Goal: Transaction & Acquisition: Purchase product/service

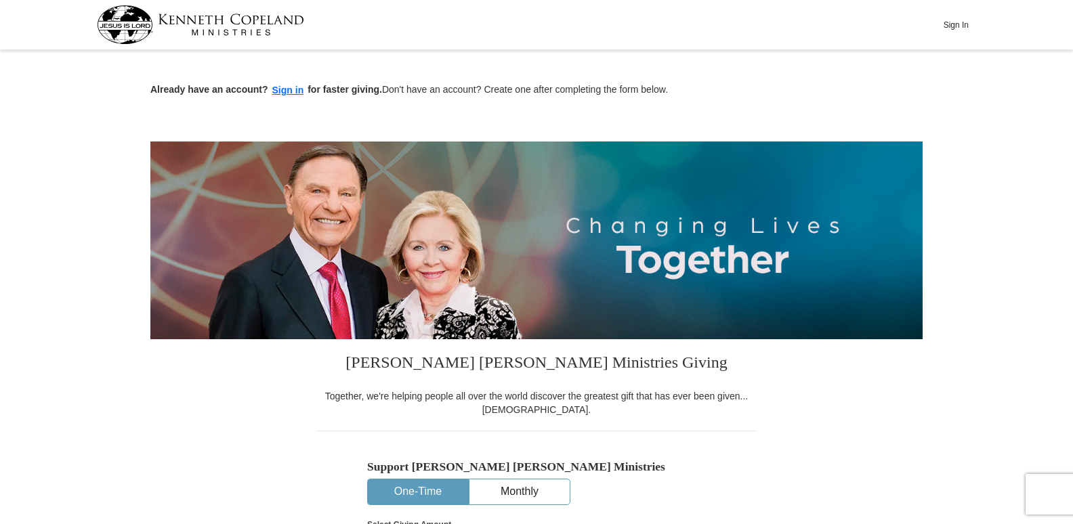
click at [439, 488] on button "One-Time" at bounding box center [418, 492] width 100 height 25
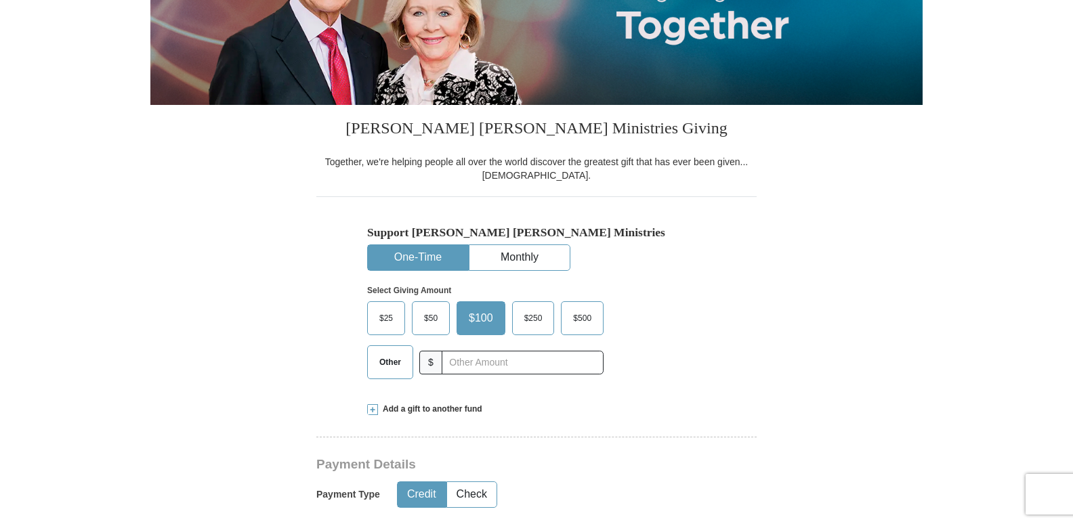
scroll to position [271, 0]
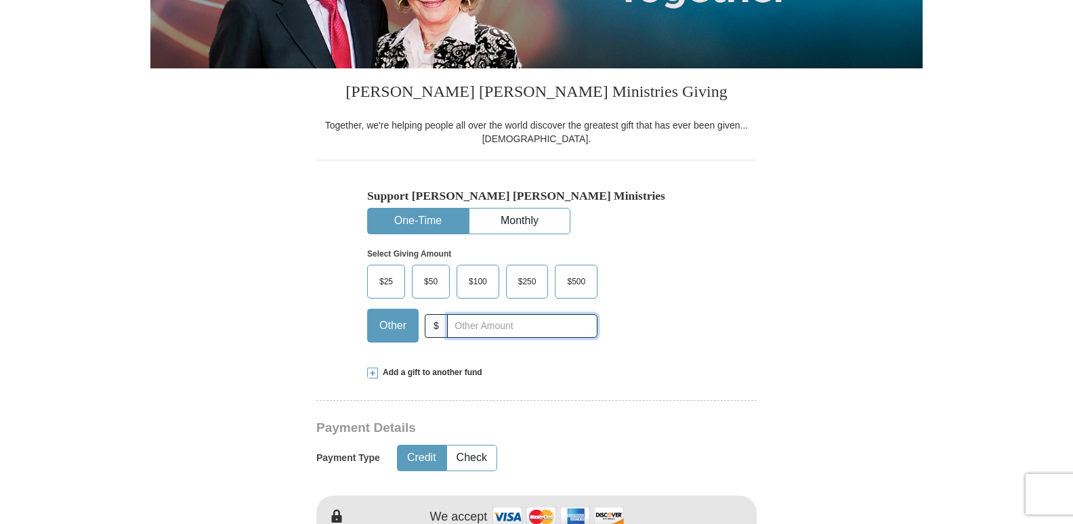
click at [478, 324] on input "text" at bounding box center [522, 326] width 150 height 24
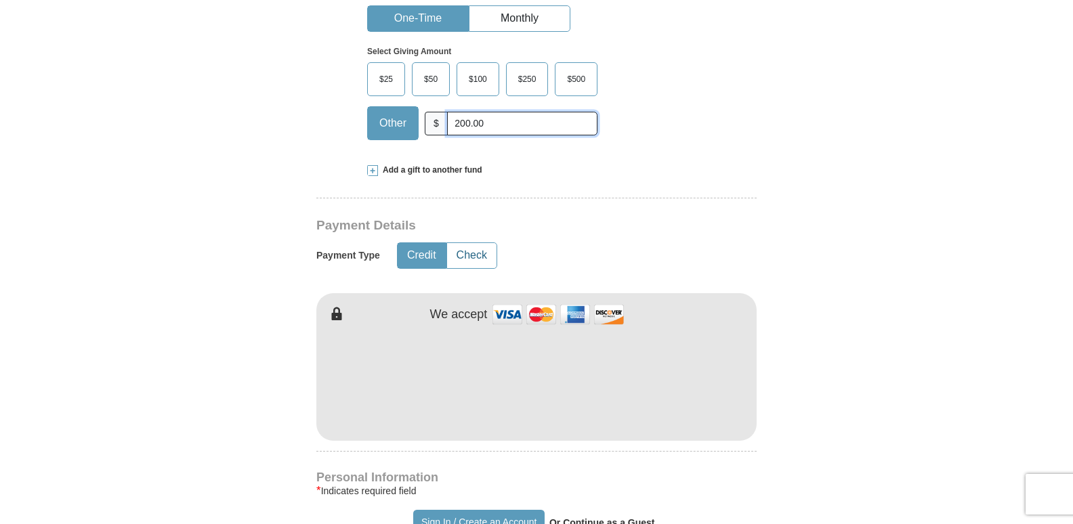
scroll to position [474, 0]
type input "200.00"
click at [482, 257] on button "Check" at bounding box center [471, 254] width 49 height 25
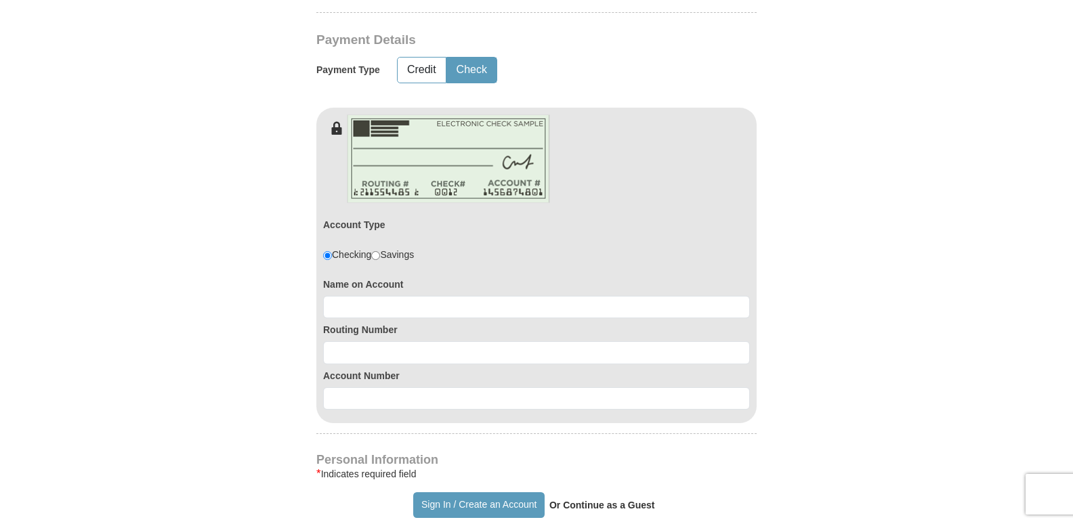
scroll to position [677, 0]
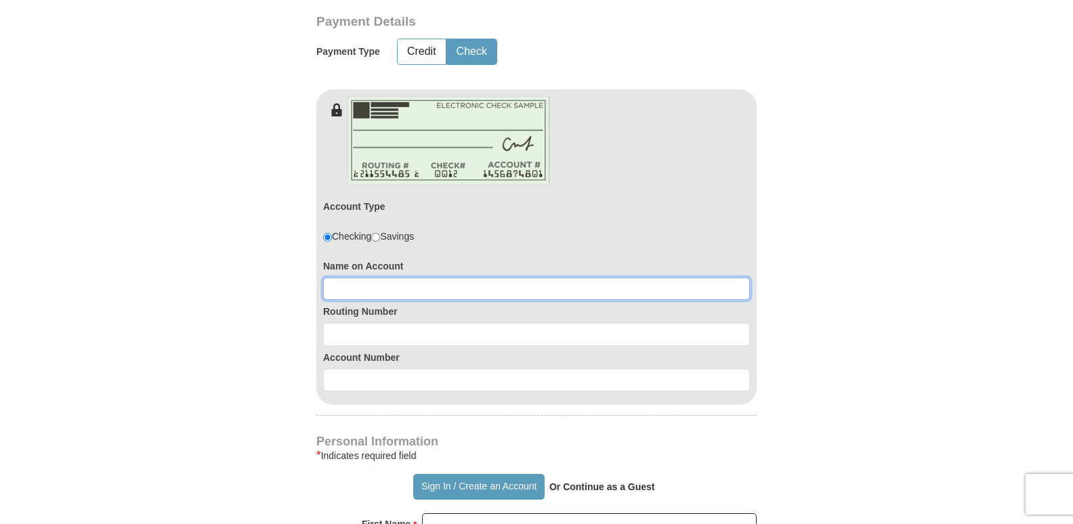
click at [366, 295] on input at bounding box center [536, 289] width 427 height 23
drag, startPoint x: 336, startPoint y: 291, endPoint x: 322, endPoint y: 293, distance: 14.5
click at [322, 293] on div "Account Type Checking Savings Name on Account [PERSON_NAME] Routing Number Acco…" at bounding box center [536, 261] width 440 height 289
type input "[PERSON_NAME]"
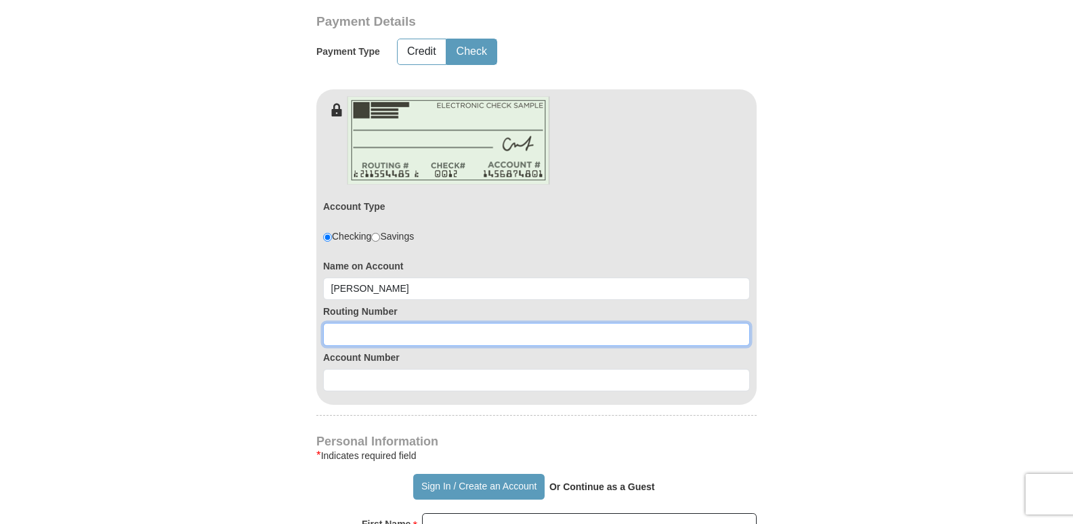
click at [341, 331] on input at bounding box center [536, 334] width 427 height 23
type input "062205704"
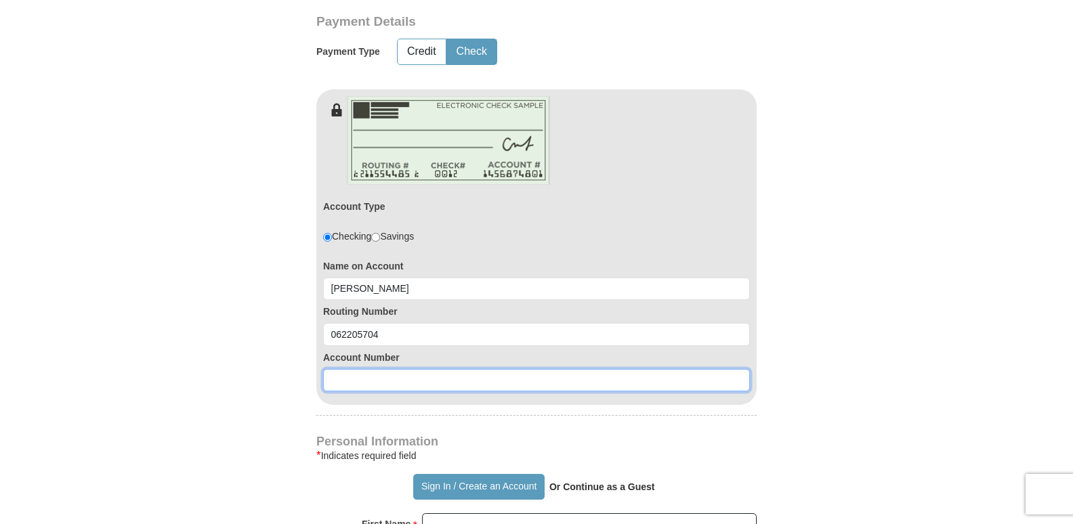
click at [352, 383] on input at bounding box center [536, 380] width 427 height 23
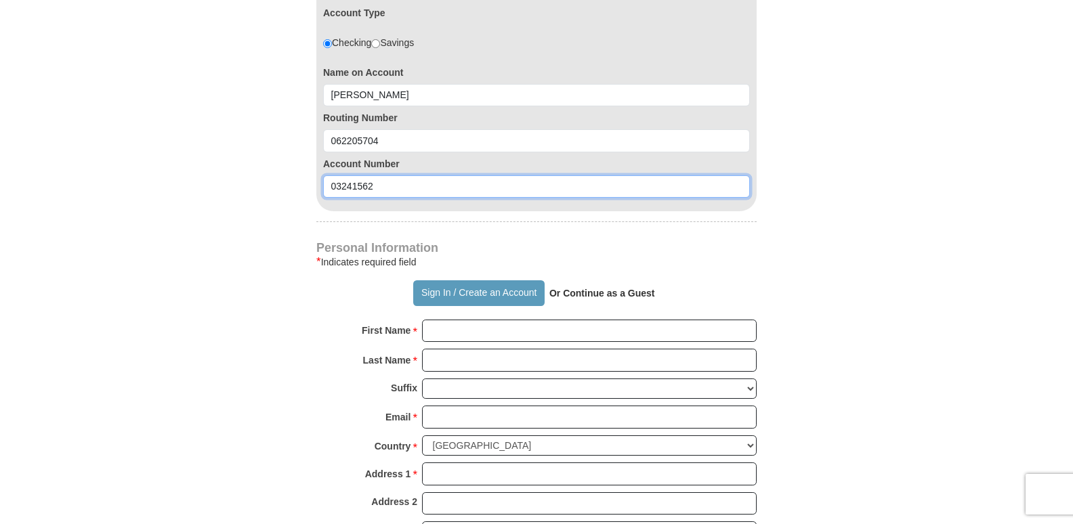
scroll to position [881, 0]
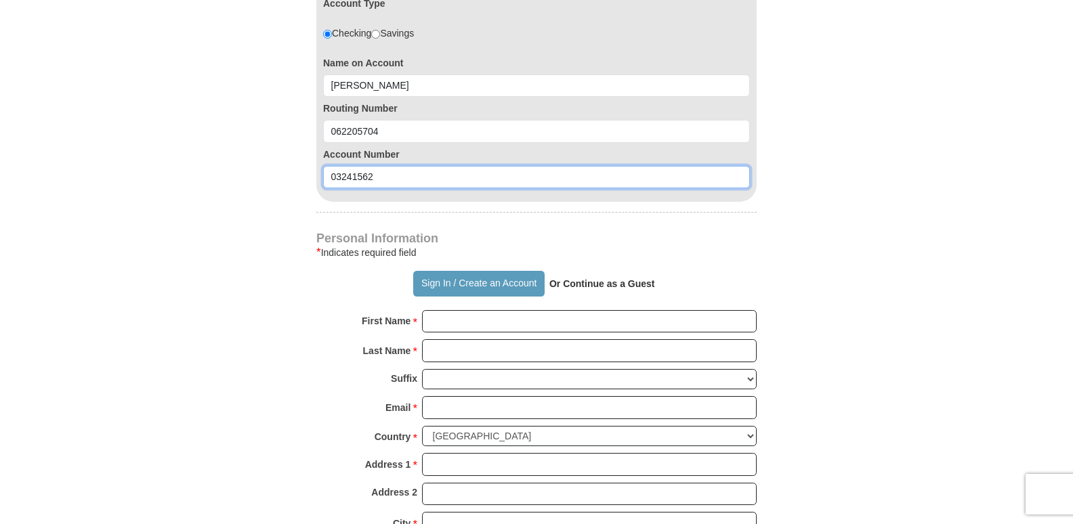
type input "03241562"
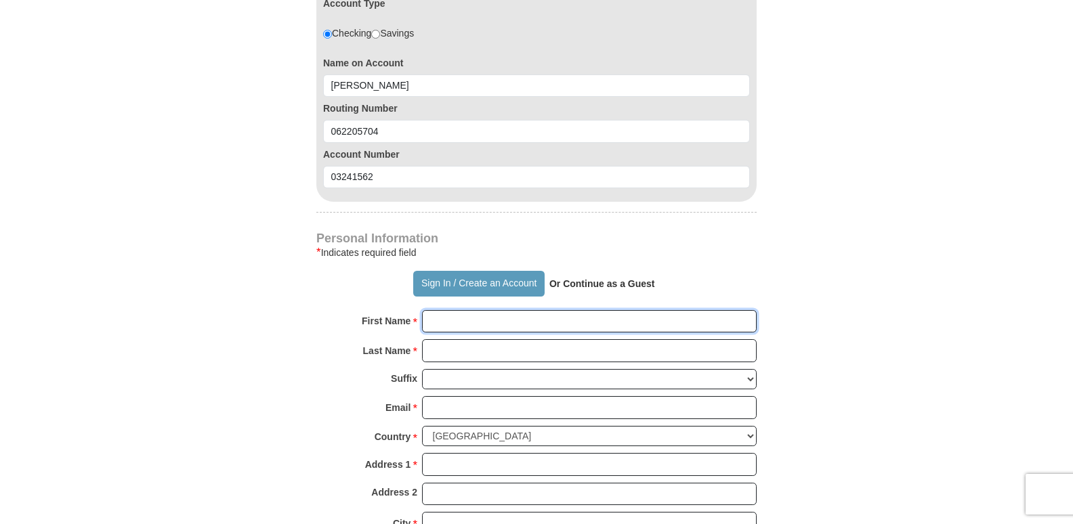
click at [454, 318] on input "First Name *" at bounding box center [589, 321] width 335 height 23
type input "[PERSON_NAME]"
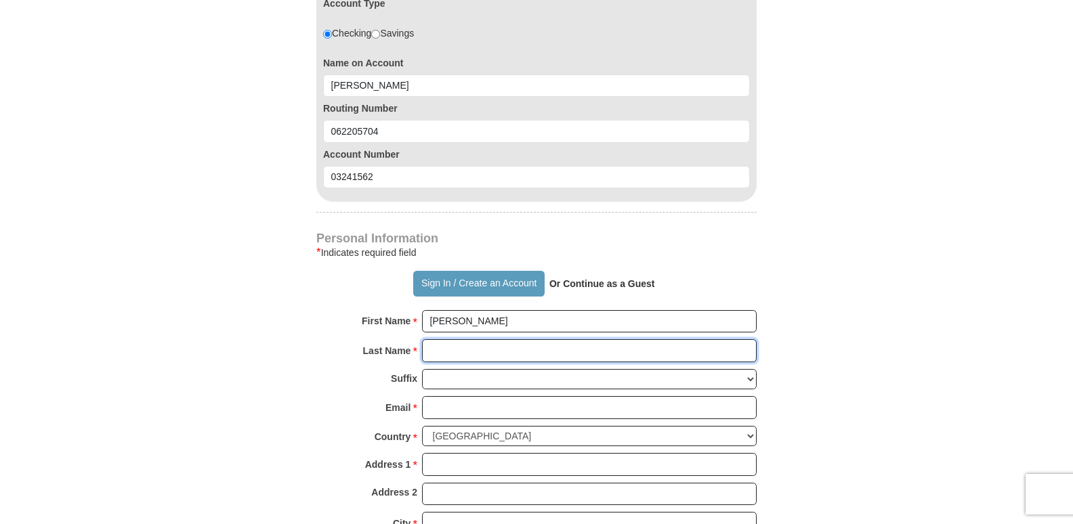
type input "[PERSON_NAME]"
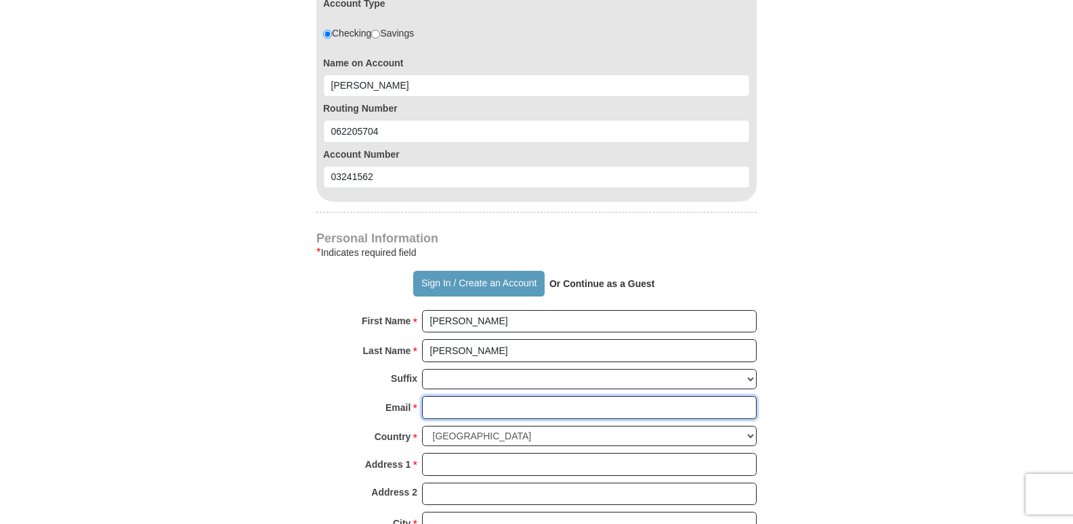
type input "[EMAIL_ADDRESS][DOMAIN_NAME]"
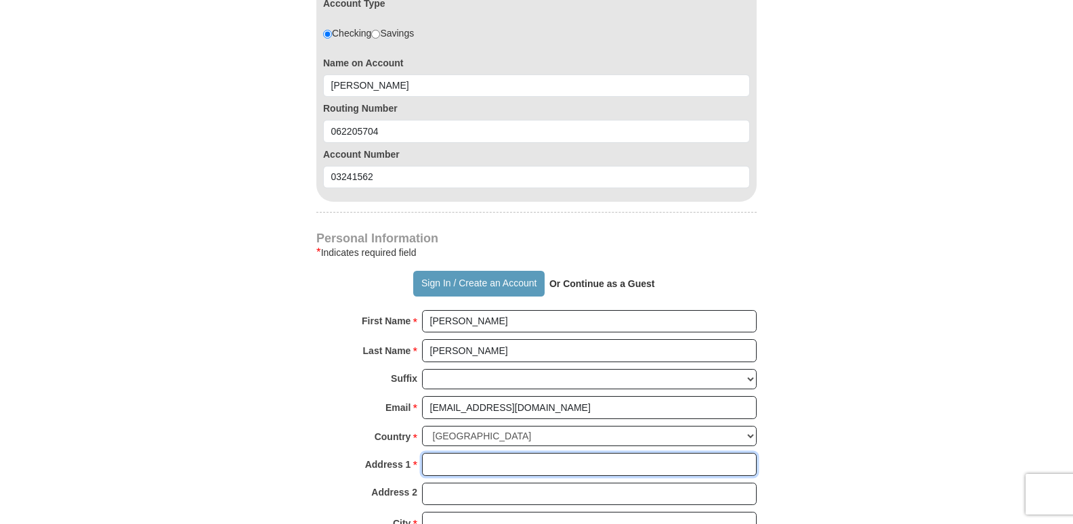
type input "[STREET_ADDRESS]"
type input "[PERSON_NAME]"
select select "AL"
type input "35546"
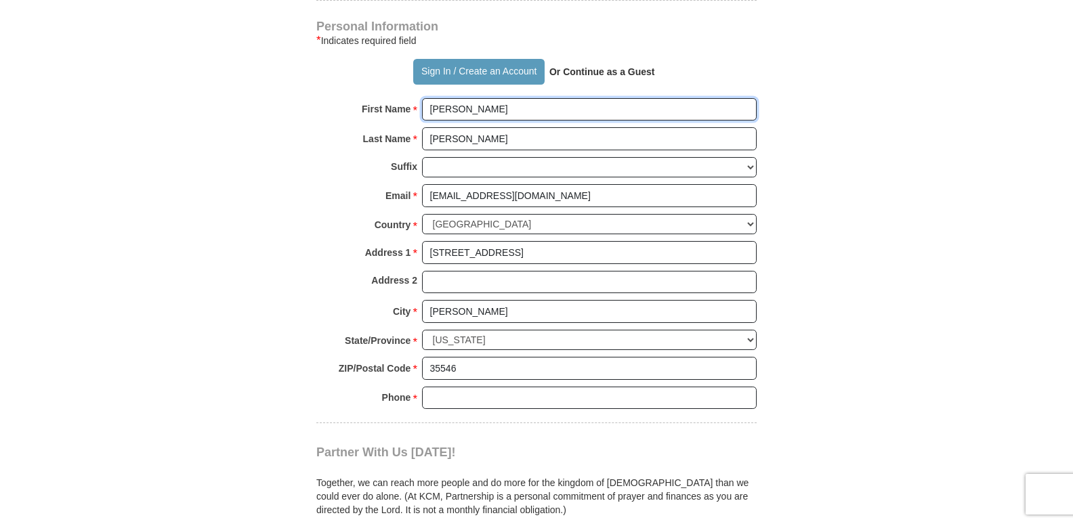
scroll to position [1151, 0]
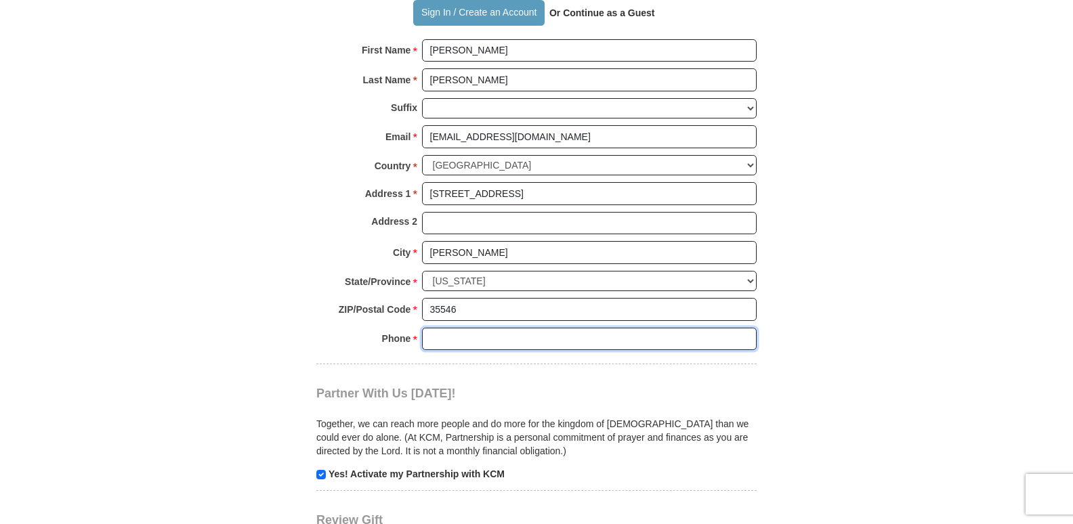
click at [460, 337] on input "Phone * *" at bounding box center [589, 339] width 335 height 23
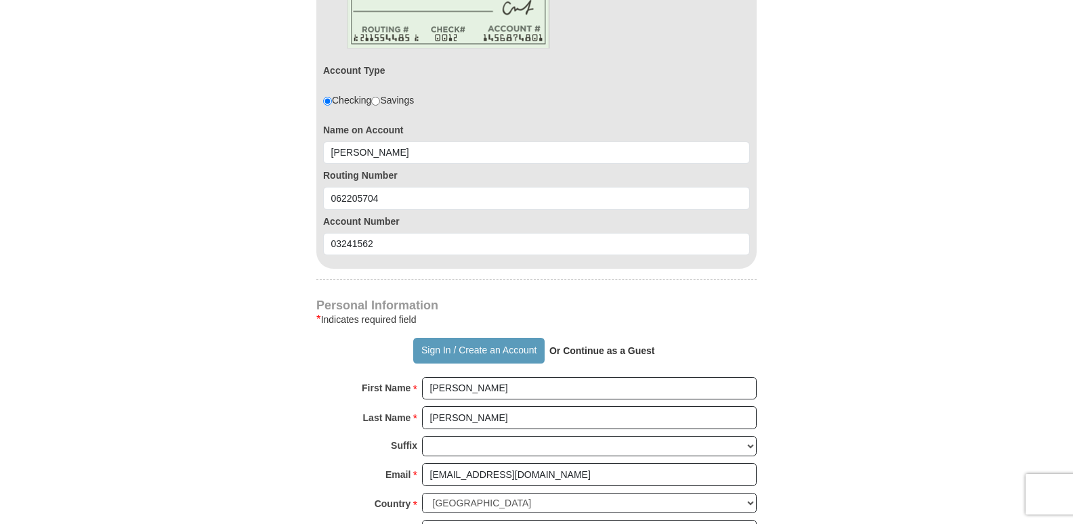
scroll to position [813, 0]
type input "2056894420"
click at [443, 351] on button "Sign In / Create an Account" at bounding box center [478, 352] width 131 height 26
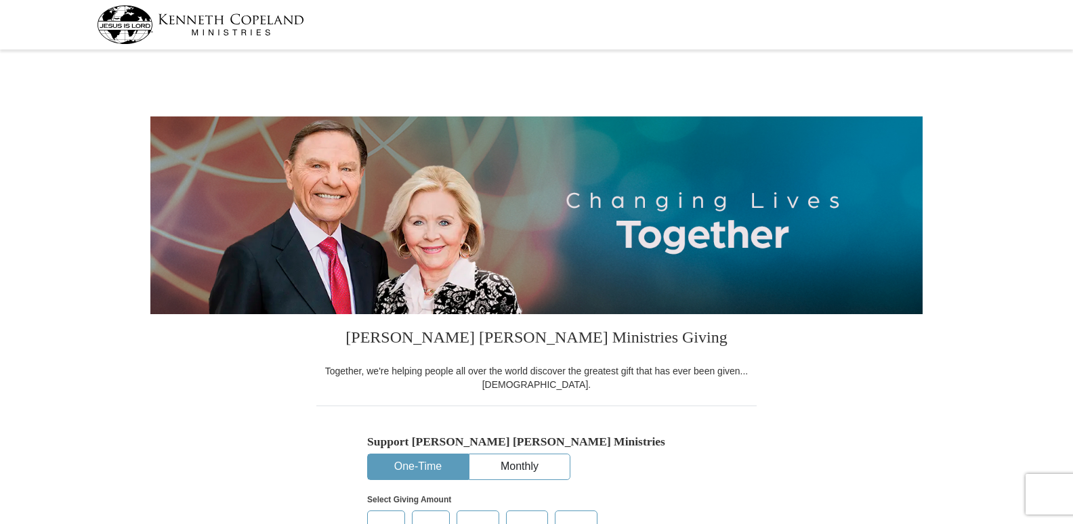
select select "AL"
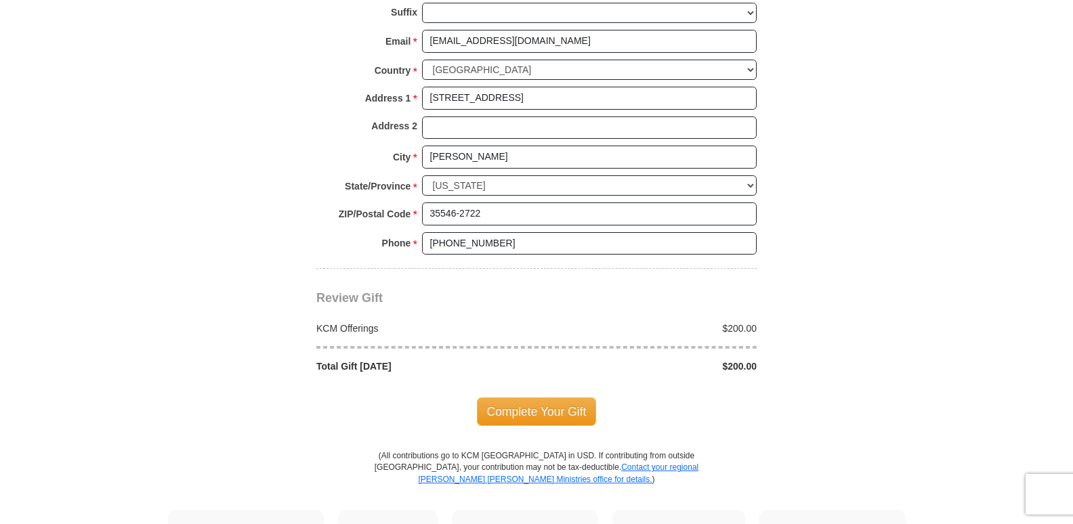
scroll to position [1016, 0]
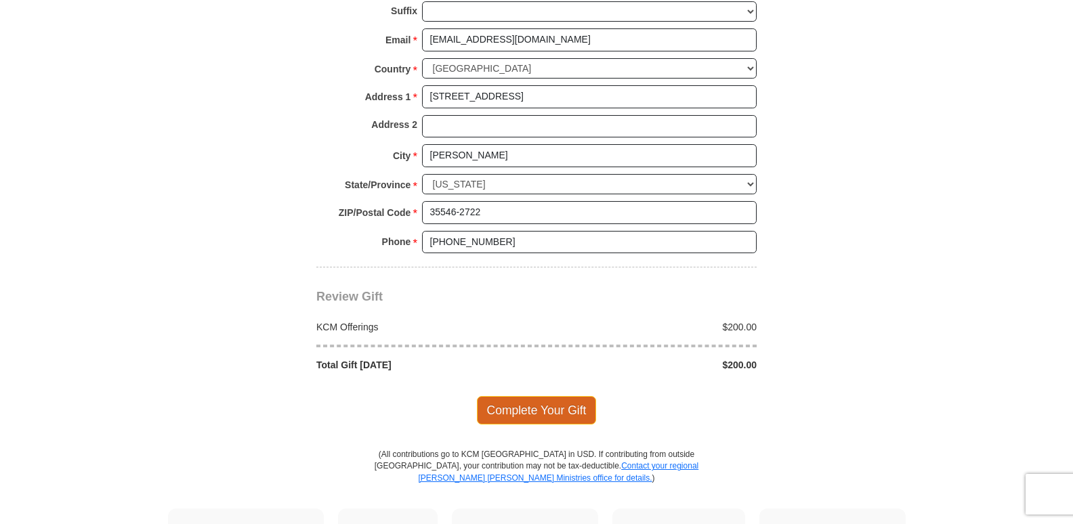
click at [536, 408] on span "Complete Your Gift" at bounding box center [537, 410] width 120 height 28
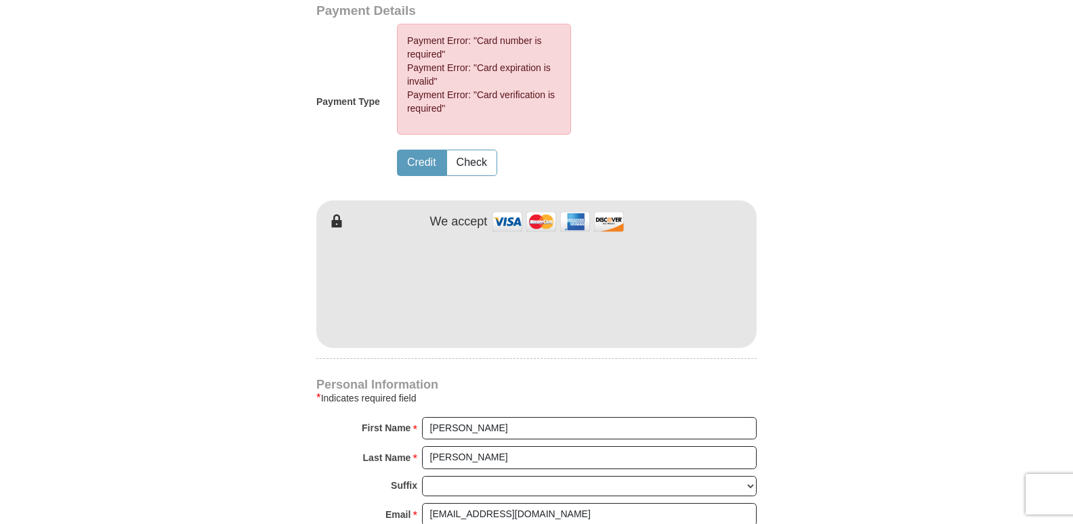
scroll to position [654, 0]
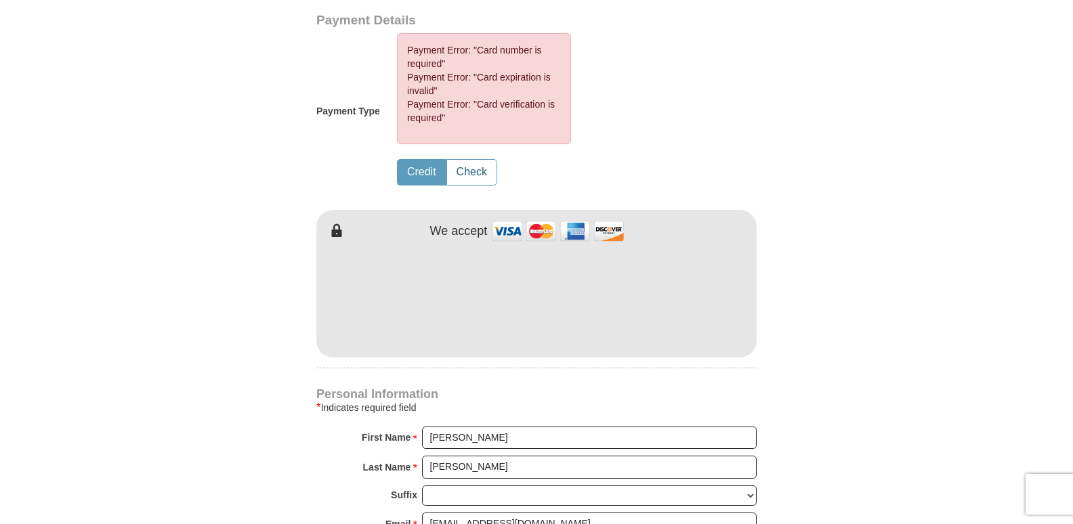
click at [483, 175] on button "Check" at bounding box center [471, 172] width 49 height 25
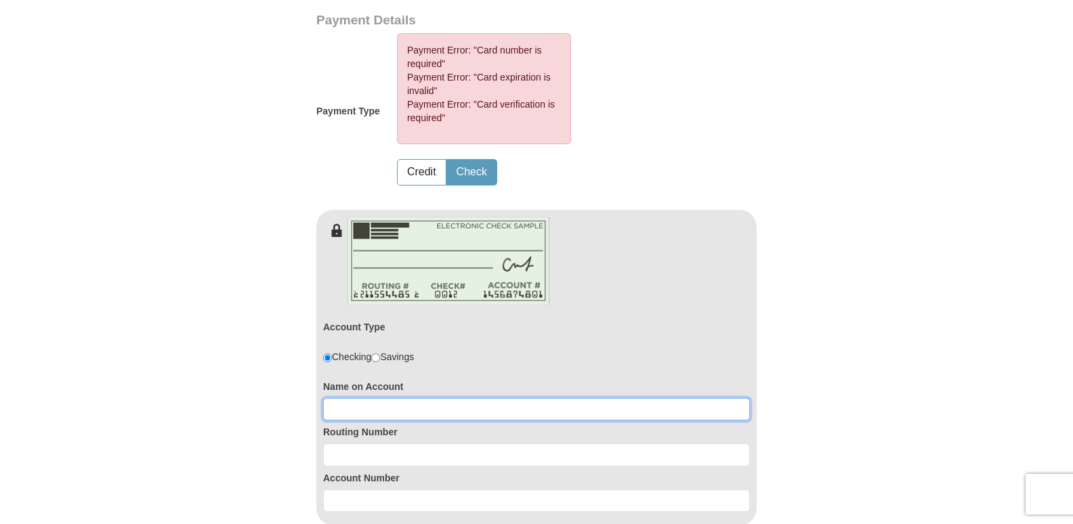
click at [362, 416] on input at bounding box center [536, 409] width 427 height 23
type input "Shelia Clark"
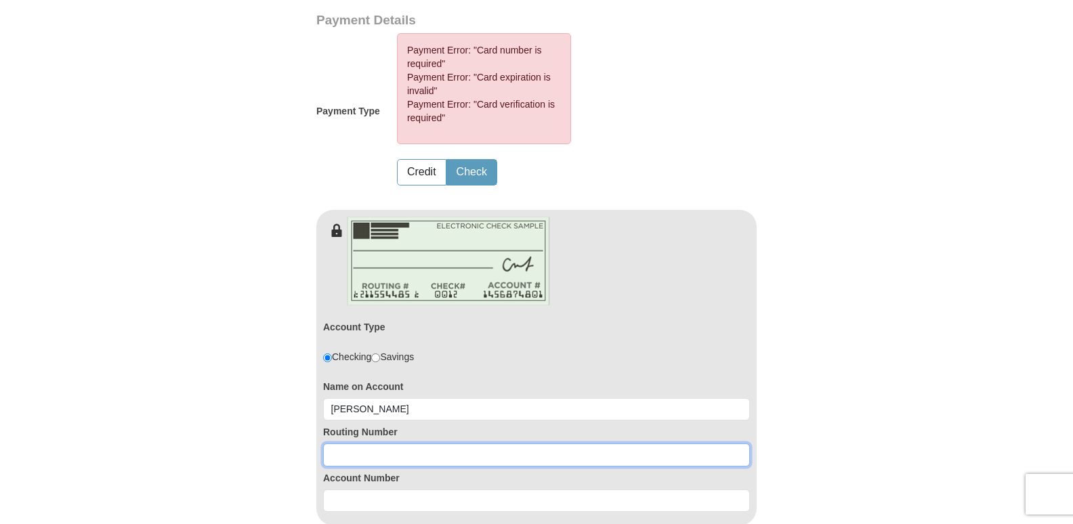
click at [354, 447] on input at bounding box center [536, 455] width 427 height 23
type input "062205704"
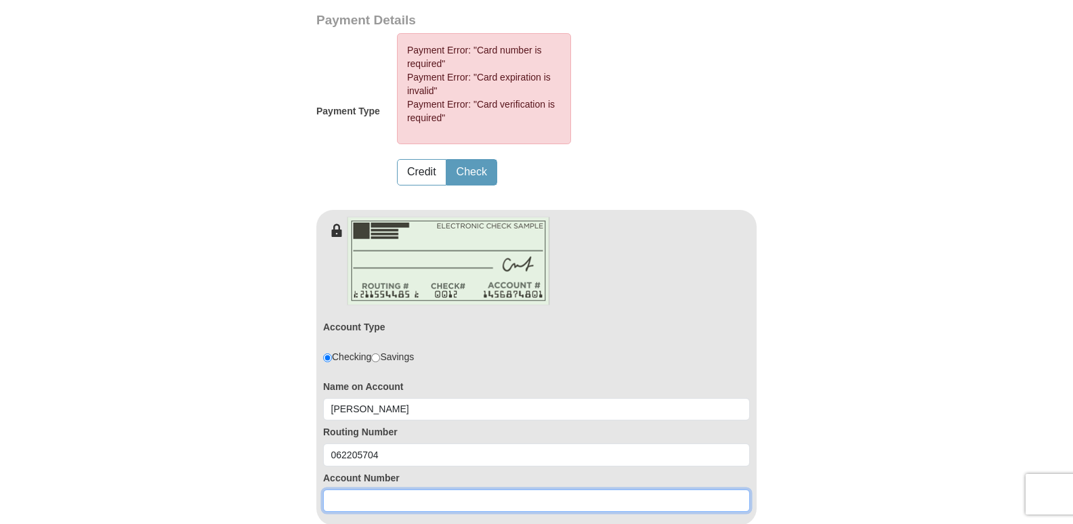
click at [337, 502] on input at bounding box center [536, 501] width 427 height 23
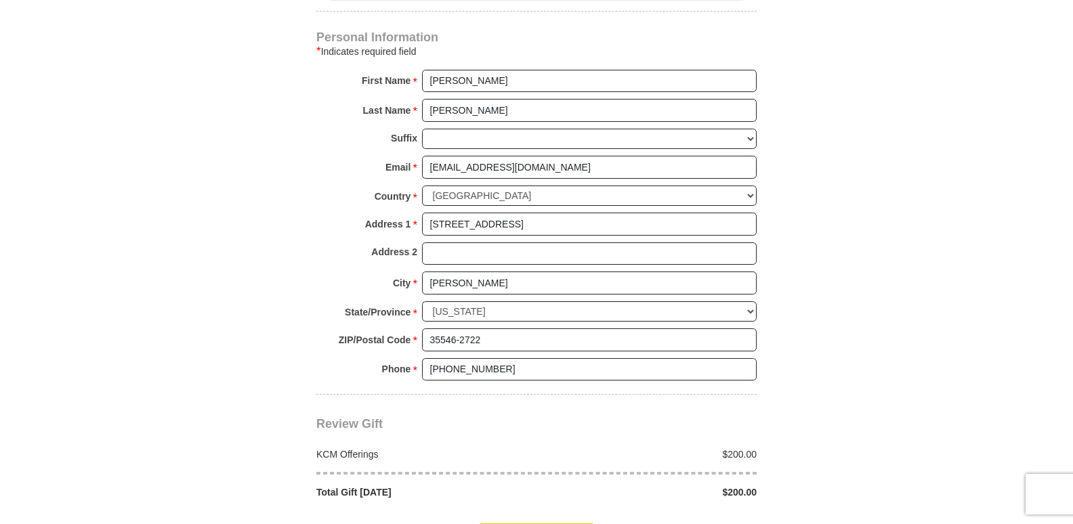
scroll to position [1263, 0]
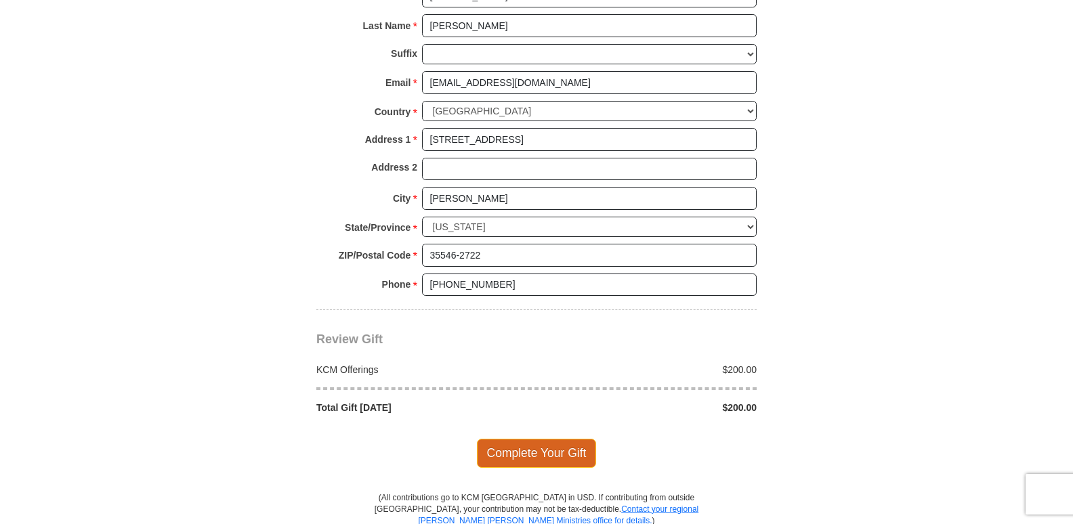
type input "03241562"
click at [539, 450] on span "Complete Your Gift" at bounding box center [537, 453] width 120 height 28
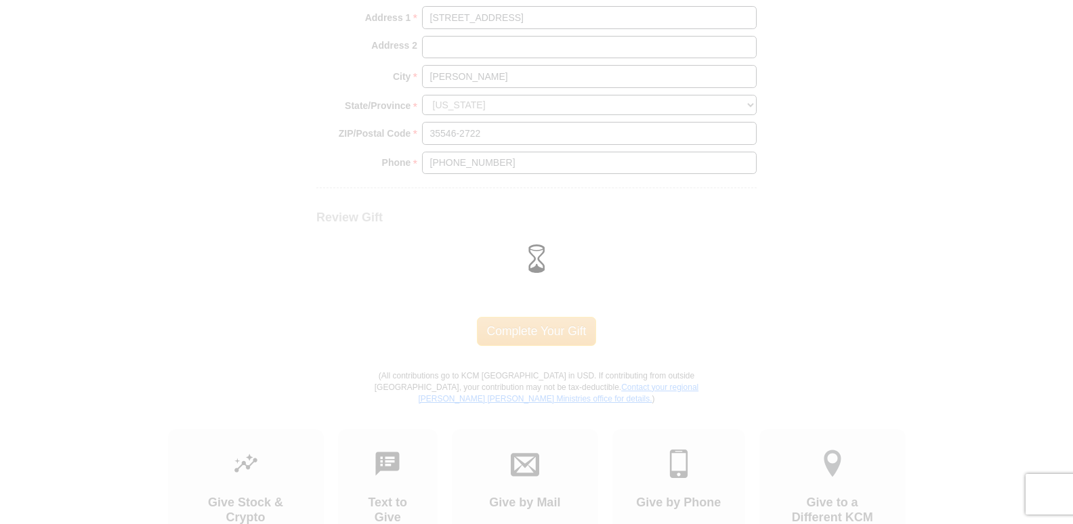
scroll to position [1141, 0]
